Goal: Use online tool/utility

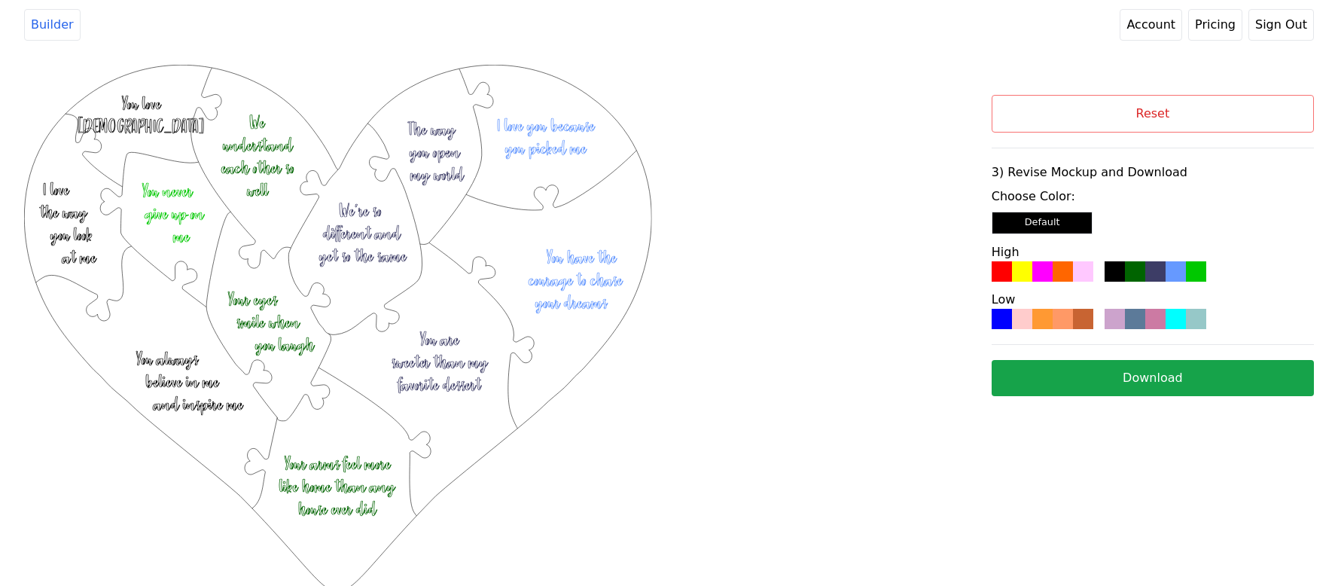
click at [1265, 103] on button "Reset" at bounding box center [1152, 114] width 322 height 38
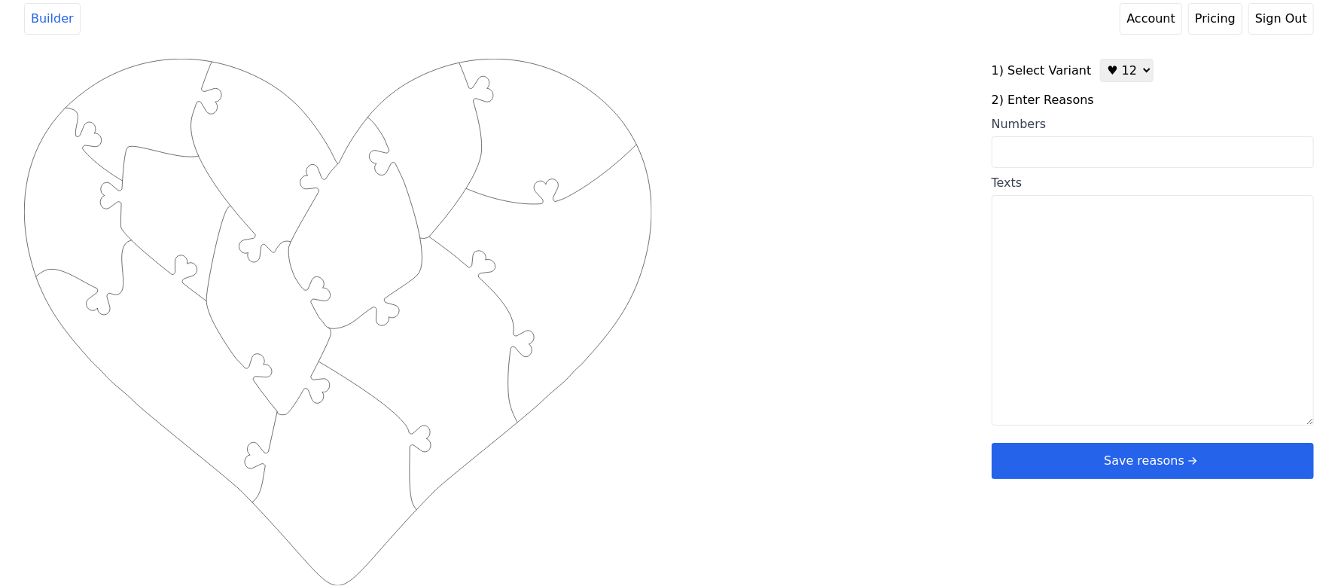
click at [1118, 61] on select "♥ 12 ♥ 20 ♥ 32 ■ 12 ■ 20 ■ 32 ■ 60" at bounding box center [1126, 70] width 53 height 23
select select "3"
click at [1100, 59] on select "♥ 12 ♥ 20 ♥ 32 ■ 12 ■ 20 ■ 32 ■ 60" at bounding box center [1126, 70] width 53 height 23
click at [1073, 154] on input "Numbers" at bounding box center [1152, 152] width 322 height 32
paste input "1,3,4,7,9,10,13,14,19,21,22,25,27,28,29,31,32,34,35,36,38,39,43,45,55,63,69,70,…"
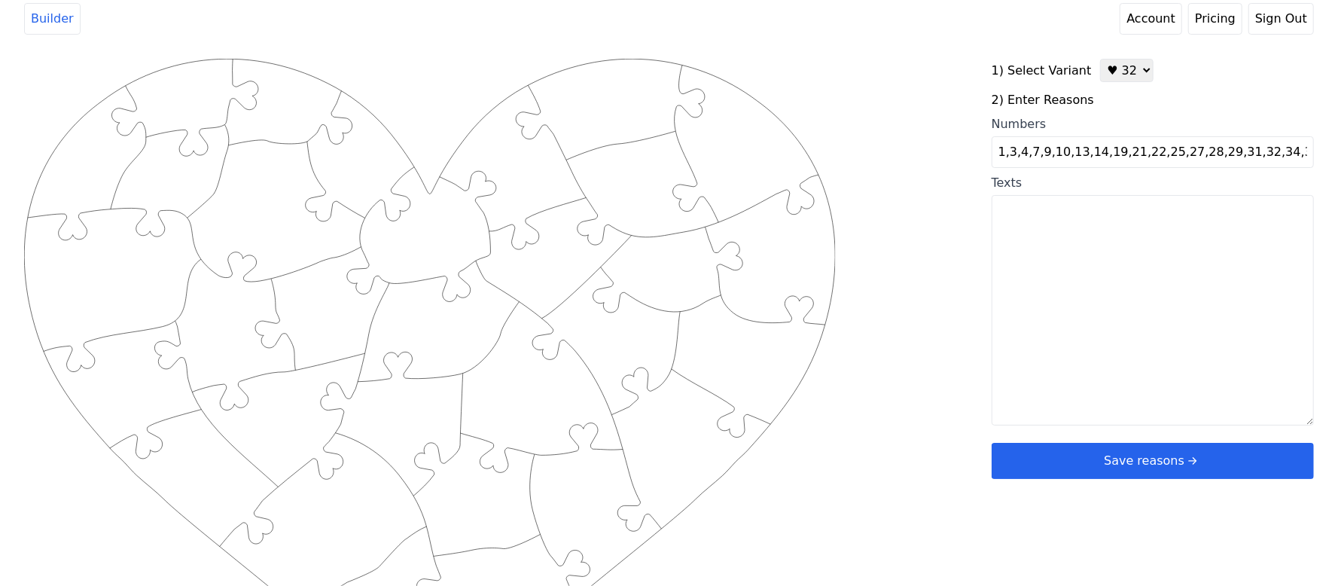
scroll to position [0, 155]
type input "1,3,4,7,9,10,13,14,19,21,22,25,27,28,29,31,32,34,35,36,38,39,43,45,55,63,69,70,…"
click at [902, 149] on div "Created with Snap .strokeh32 {stroke:#00ff00;stroke-width:2.36;stroke-miterlimi…" at bounding box center [668, 299] width 1289 height 480
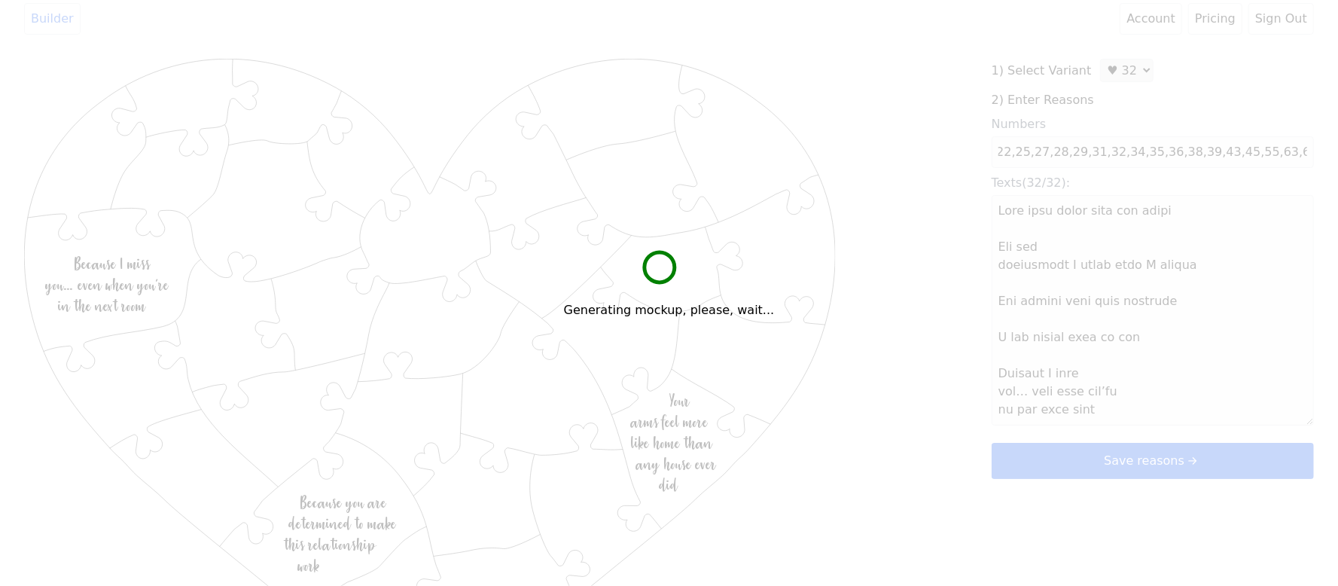
scroll to position [0, 0]
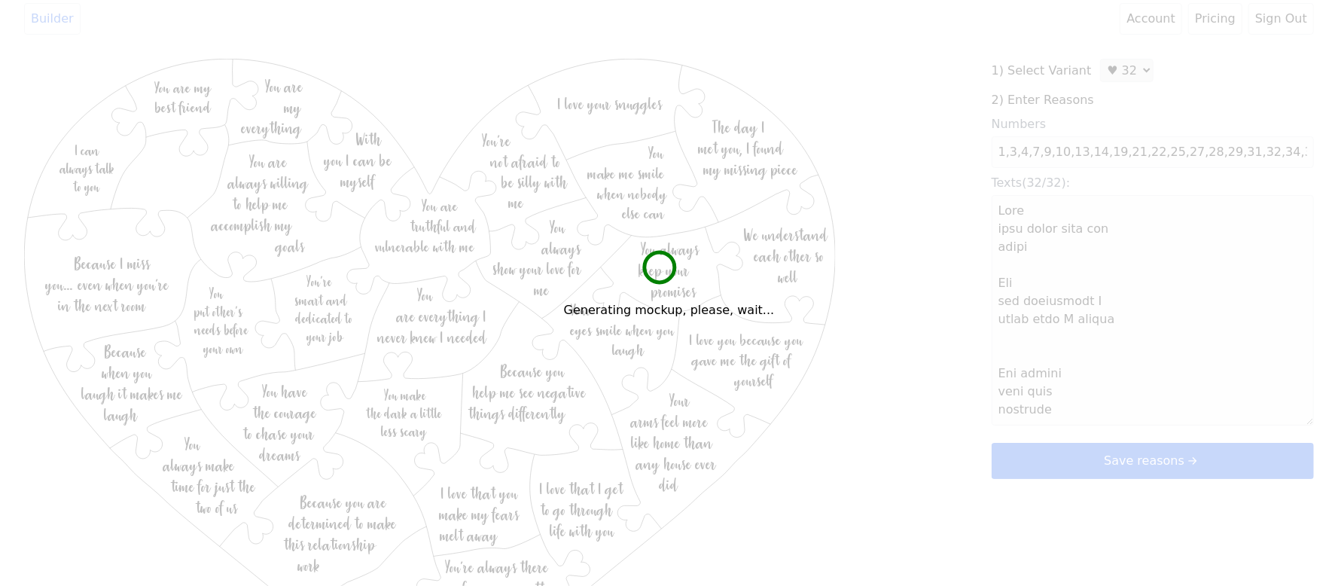
type textarea "Lore ipsu dolor sita con adipi Eli sed doeiusmodt I utlab etdo M aliqua Eni adm…"
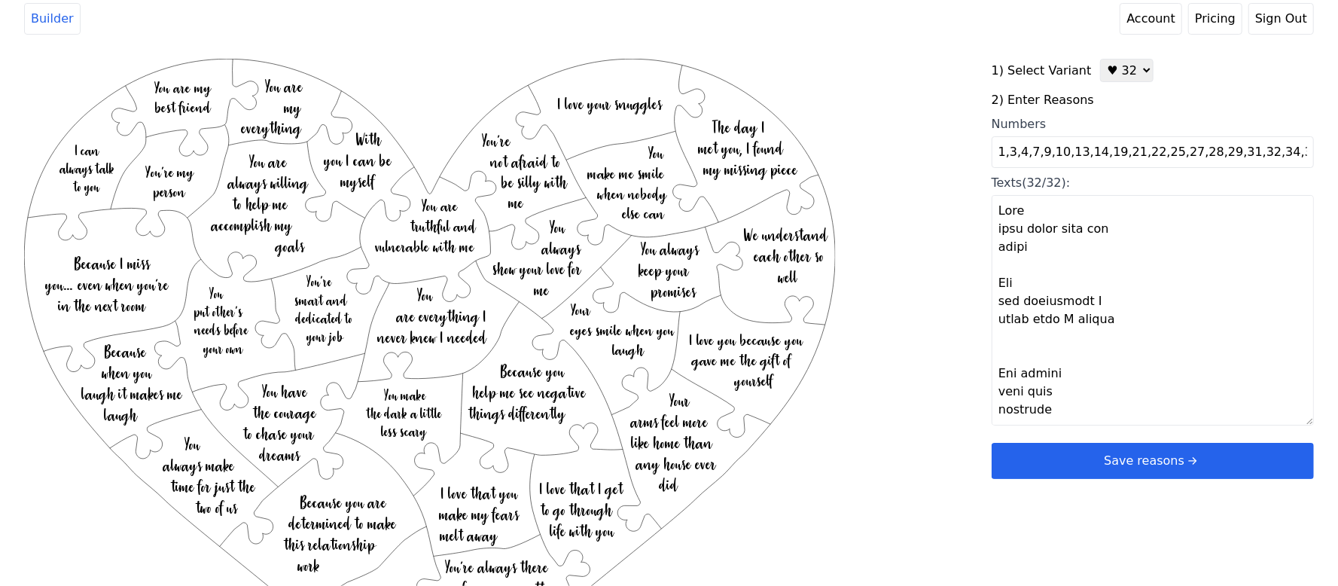
click at [1042, 461] on button "Save reasons" at bounding box center [1152, 461] width 322 height 36
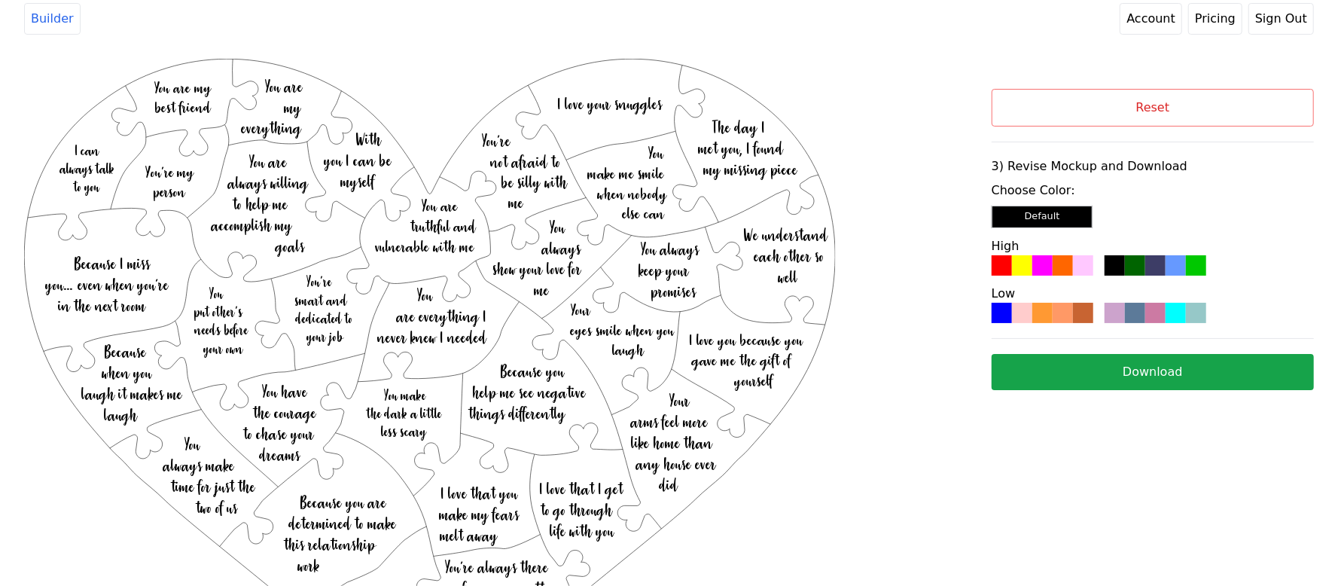
click at [1051, 320] on div at bounding box center [1042, 313] width 20 height 20
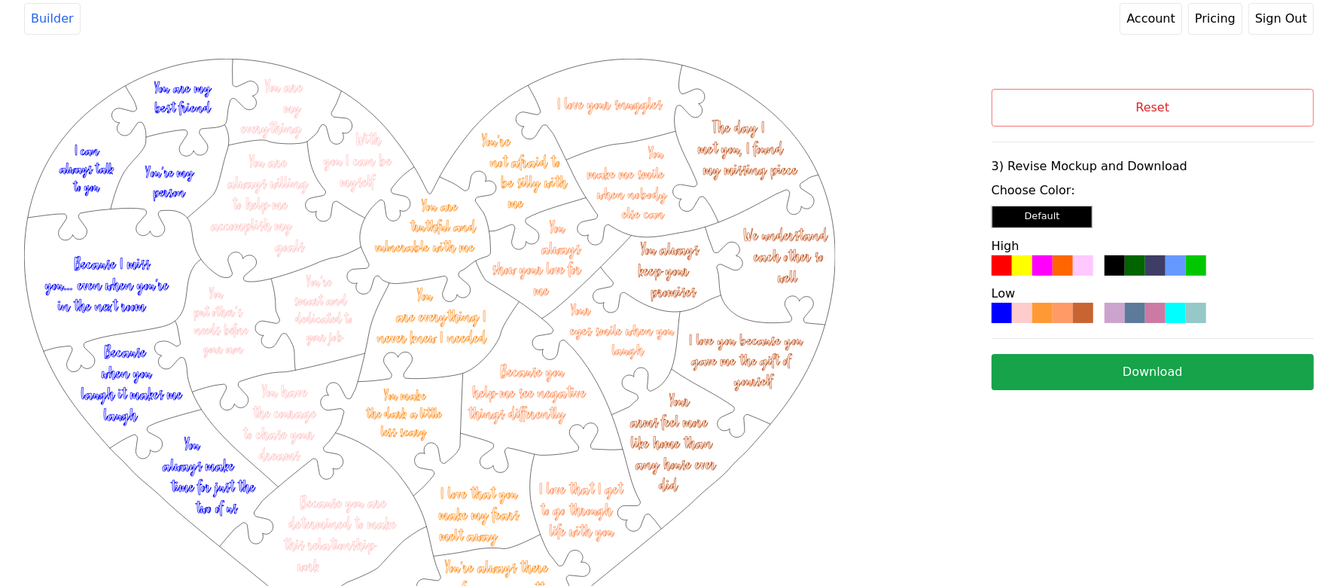
click at [1070, 365] on button "Download" at bounding box center [1152, 372] width 322 height 36
